Goal: Information Seeking & Learning: Learn about a topic

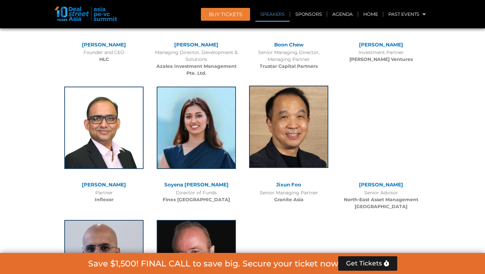
scroll to position [5235, 0]
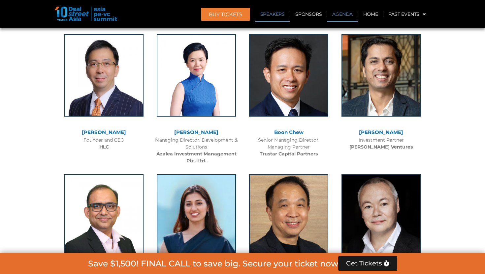
click at [339, 15] on link "Agenda" at bounding box center [342, 14] width 30 height 15
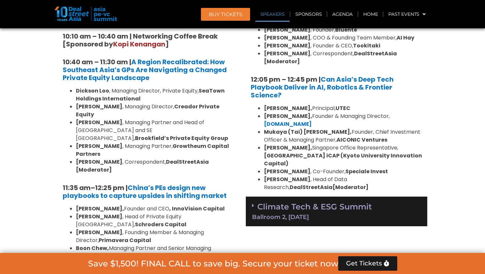
scroll to position [344, 0]
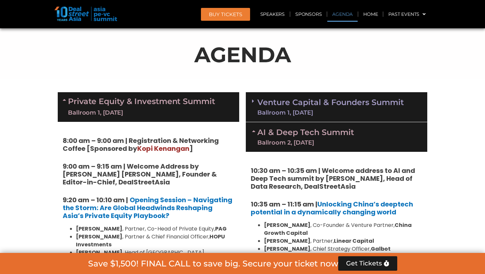
click at [294, 125] on div "AI & Deep Tech Summit Ballroom 2, [DATE]" at bounding box center [336, 137] width 181 height 30
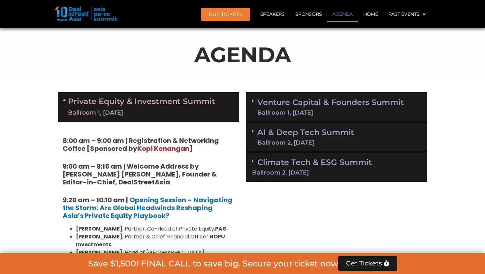
click at [285, 167] on div "Climate Tech & ESG Summit Ballroom 2, [DATE]" at bounding box center [336, 167] width 181 height 30
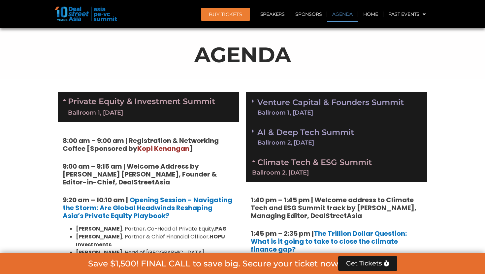
click at [288, 140] on div "Ballroom 2, [DATE]" at bounding box center [305, 143] width 97 height 6
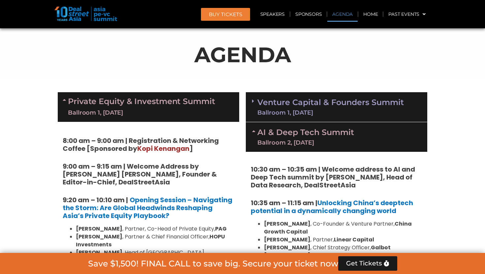
click at [292, 107] on link "Venture Capital & Founders​ Summit Ballroom 1, [DATE]" at bounding box center [330, 107] width 146 height 17
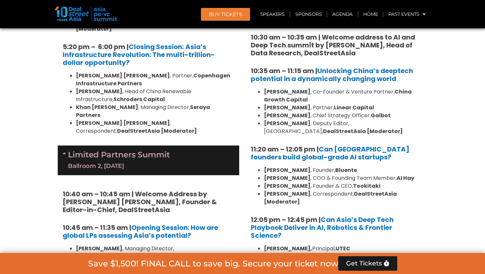
scroll to position [1887, 0]
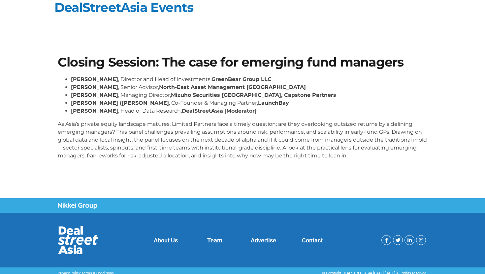
scroll to position [12, 0]
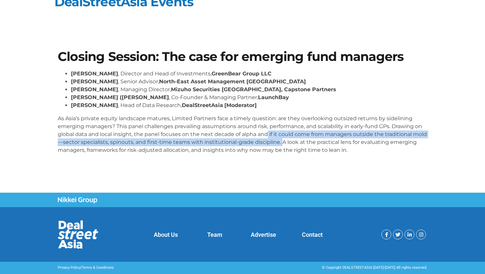
drag, startPoint x: 268, startPoint y: 134, endPoint x: 296, endPoint y: 139, distance: 28.4
click at [296, 139] on p "As Asia’s private equity landscape matures, Limited Partners face a timely ques…" at bounding box center [242, 135] width 369 height 40
copy p "if it could come from managers outside the traditional mold—sector specialists,…"
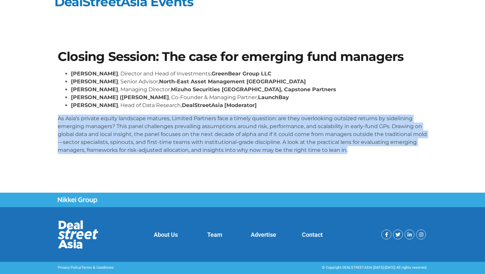
drag, startPoint x: 381, startPoint y: 150, endPoint x: 41, endPoint y: 119, distance: 341.6
click at [41, 119] on section "Closing Session: The case for emerging fund managers [PERSON_NAME] , Director a…" at bounding box center [242, 105] width 485 height 148
copy p "As Asia’s private equity landscape matures, Limited Partners face a timely ques…"
click at [343, 137] on p "As Asia’s private equity landscape matures, Limited Partners face a timely ques…" at bounding box center [242, 135] width 369 height 40
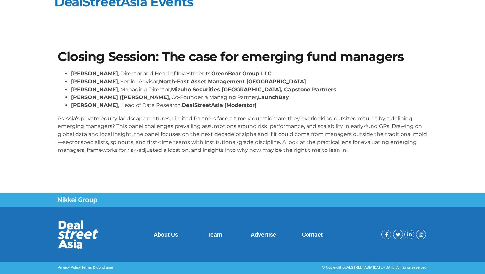
click at [273, 135] on p "As Asia’s private equity landscape matures, Limited Partners face a timely ques…" at bounding box center [242, 135] width 369 height 40
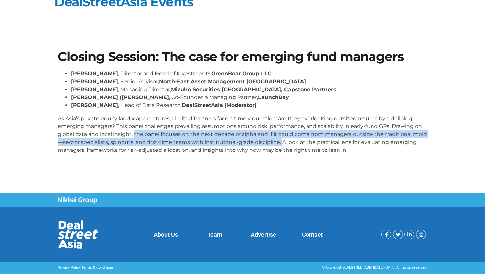
drag, startPoint x: 134, startPoint y: 135, endPoint x: 296, endPoint y: 143, distance: 161.7
click at [296, 143] on p "As Asia’s private equity landscape matures, Limited Partners face a timely ques…" at bounding box center [242, 135] width 369 height 40
copy p "the panel focuses on the next decade of alpha and if it could come from manager…"
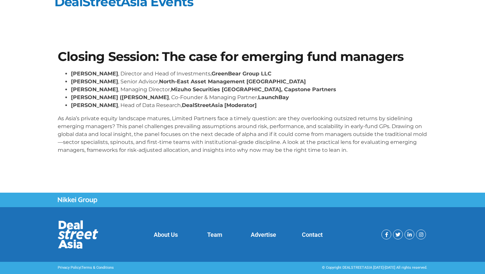
click at [377, 151] on p "As Asia’s private equity landscape matures, Limited Partners face a timely ques…" at bounding box center [242, 135] width 369 height 40
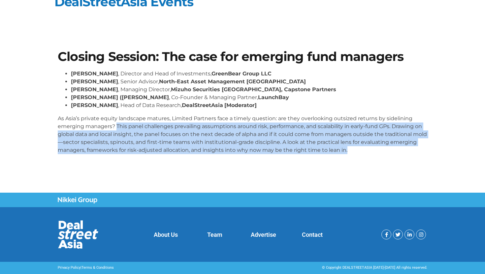
drag, startPoint x: 389, startPoint y: 151, endPoint x: 116, endPoint y: 129, distance: 273.8
click at [116, 129] on p "As Asia’s private equity landscape matures, Limited Partners face a timely ques…" at bounding box center [242, 135] width 369 height 40
copy p "This panel challenges prevailing assumptions around risk, performance, and scal…"
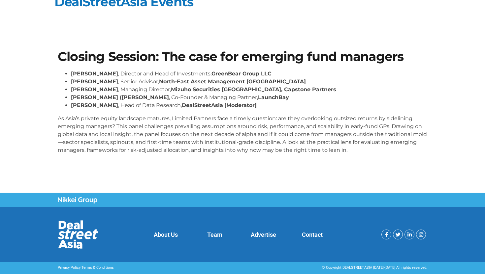
click at [266, 125] on p "As Asia’s private equity landscape matures, Limited Partners face a timely ques…" at bounding box center [242, 135] width 369 height 40
copy p "practical lens"
drag, startPoint x: 331, startPoint y: 143, endPoint x: 365, endPoint y: 144, distance: 34.3
click at [365, 144] on p "As Asia’s private equity landscape matures, Limited Partners face a timely ques…" at bounding box center [242, 135] width 369 height 40
copy p "practical lens"
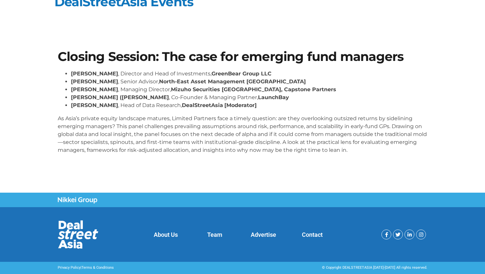
click at [127, 148] on p "As Asia’s private equity landscape matures, Limited Partners face a timely ques…" at bounding box center [242, 135] width 369 height 40
copy p "frameworks for risk-adjusted allocation,"
drag, startPoint x: 115, startPoint y: 150, endPoint x: 218, endPoint y: 150, distance: 102.8
click at [218, 150] on p "As Asia’s private equity landscape matures, Limited Partners face a timely ques…" at bounding box center [242, 135] width 369 height 40
drag, startPoint x: 242, startPoint y: 135, endPoint x: 259, endPoint y: 134, distance: 16.5
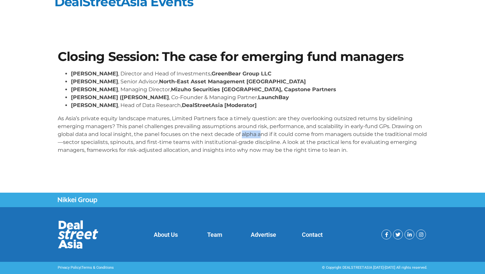
click at [259, 134] on p "As Asia’s private equity landscape matures, Limited Partners face a timely ques…" at bounding box center [242, 135] width 369 height 40
click at [249, 134] on p "As Asia’s private equity landscape matures, Limited Partners face a timely ques…" at bounding box center [242, 135] width 369 height 40
copy p "alpha"
